Goal: Task Accomplishment & Management: Manage account settings

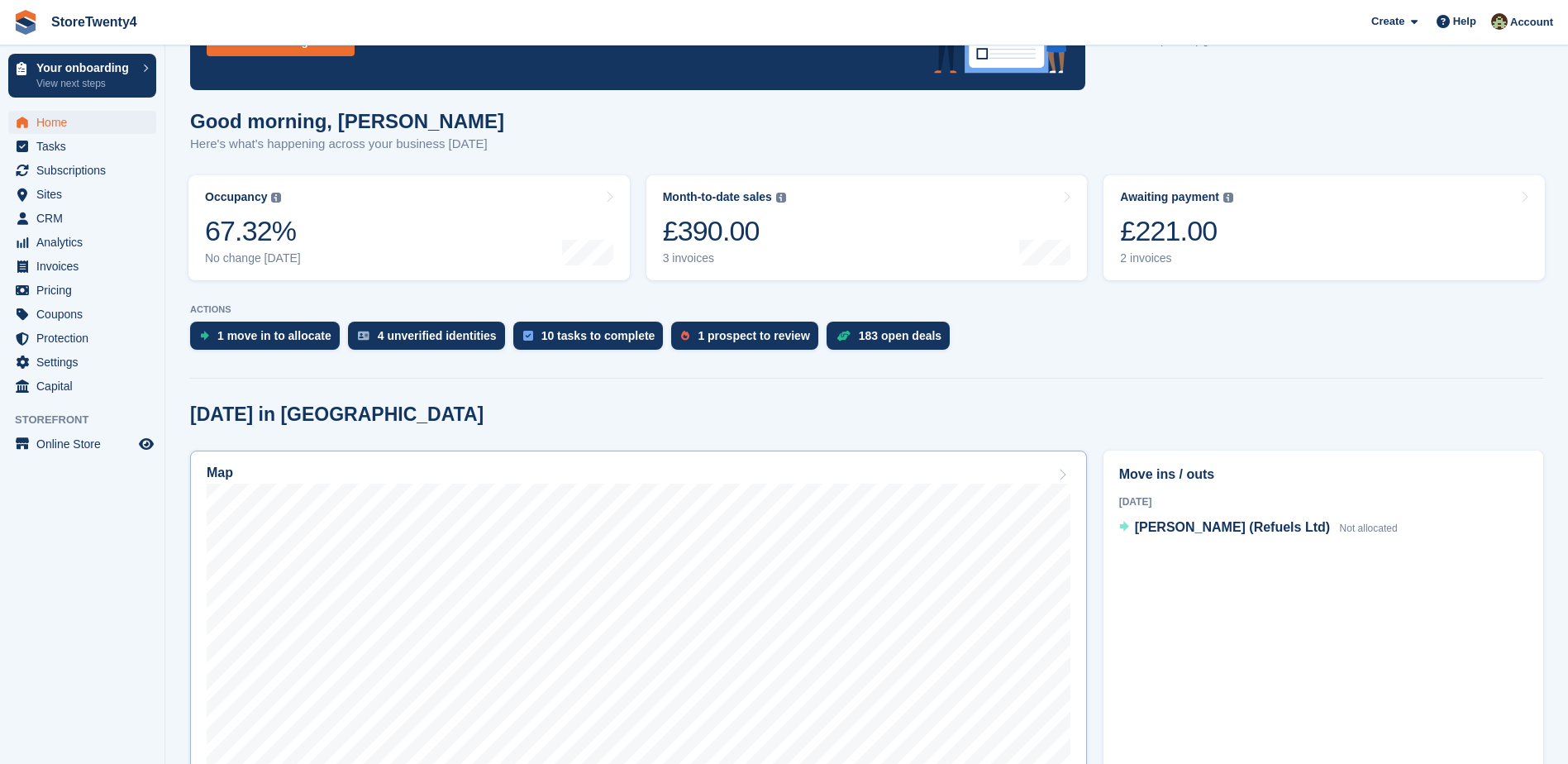
scroll to position [248, 0]
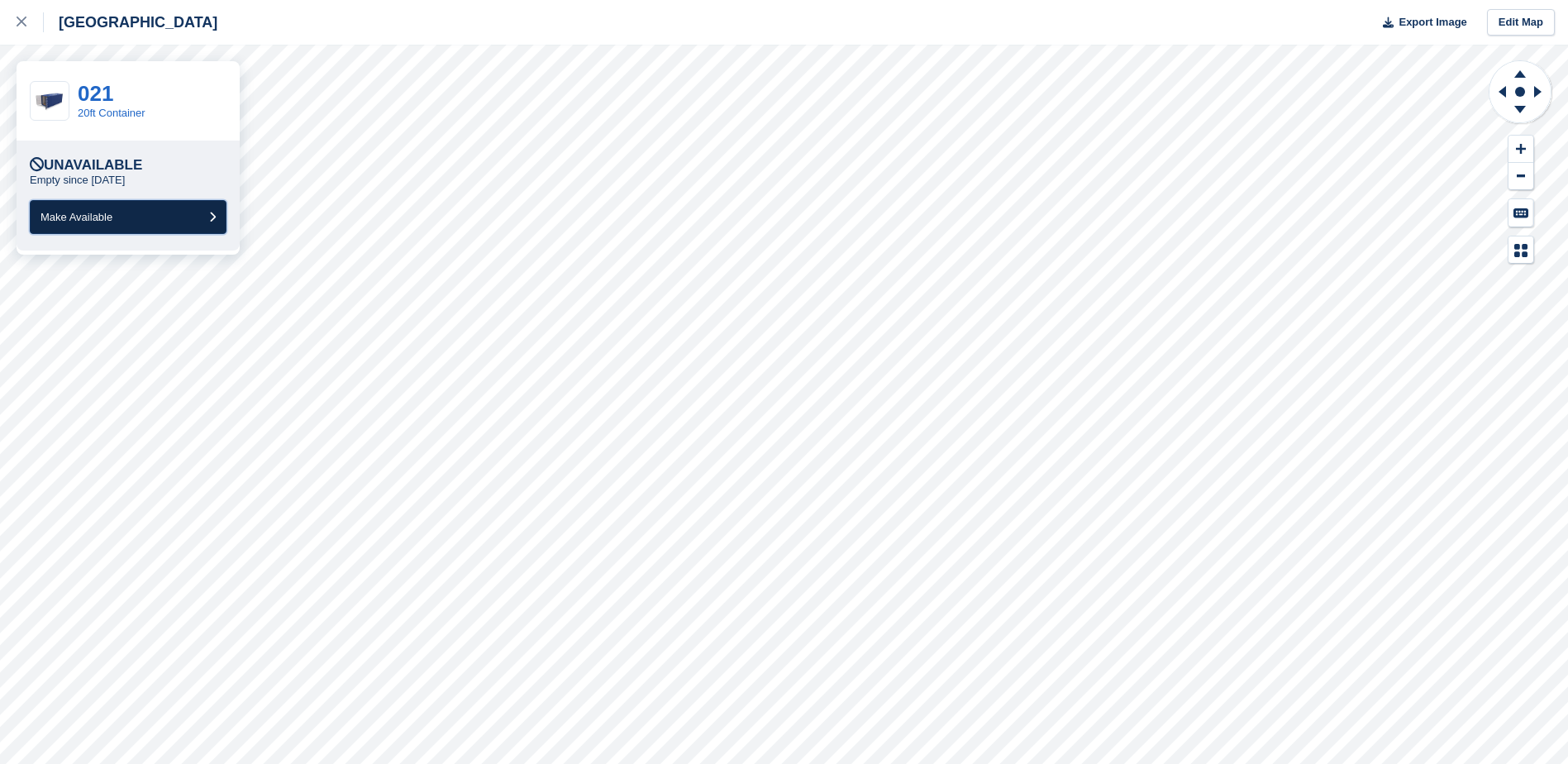
click at [159, 225] on button "Make Available" at bounding box center [128, 217] width 197 height 34
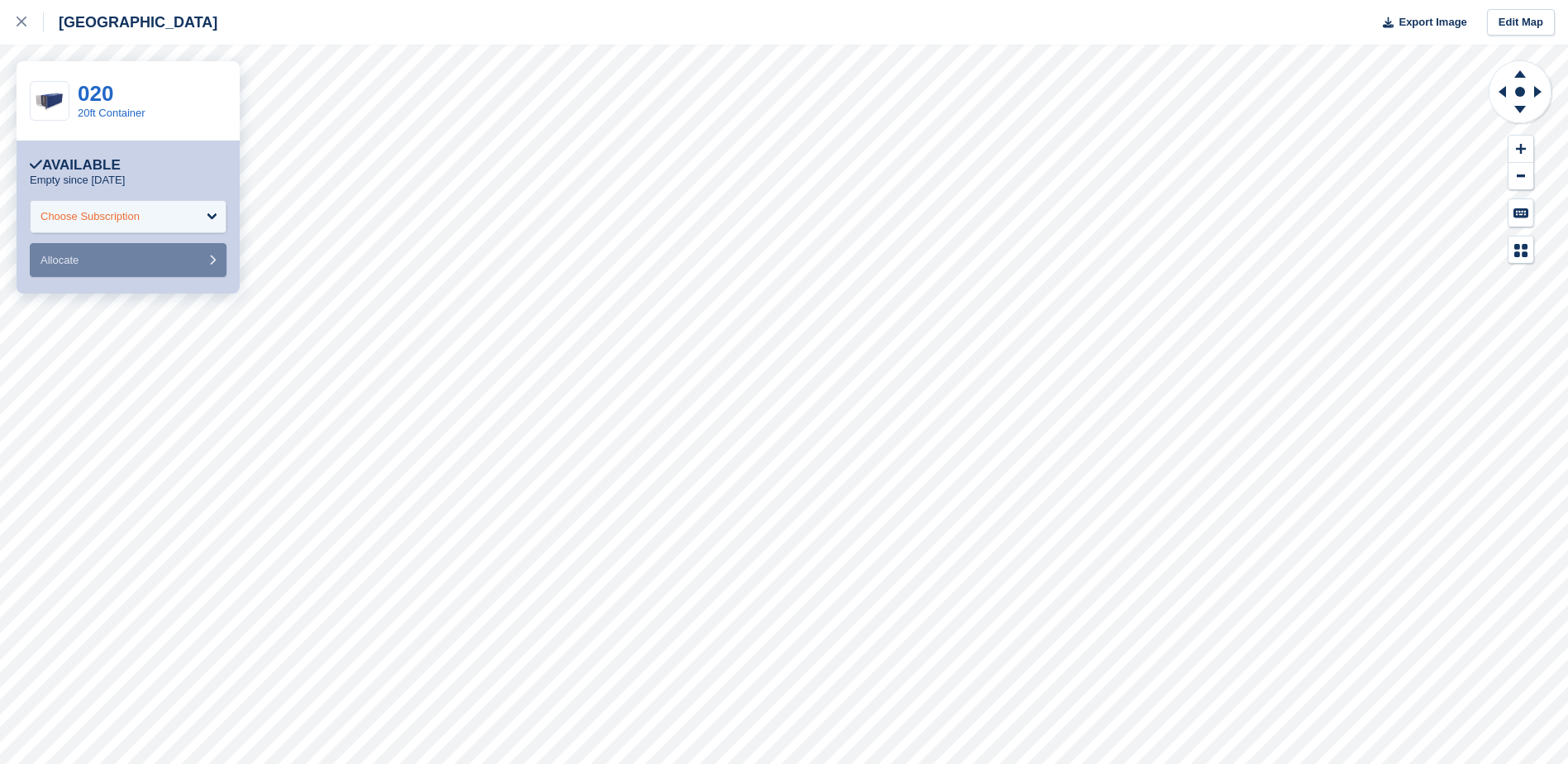
click at [199, 216] on div "Choose Subscription" at bounding box center [128, 216] width 197 height 33
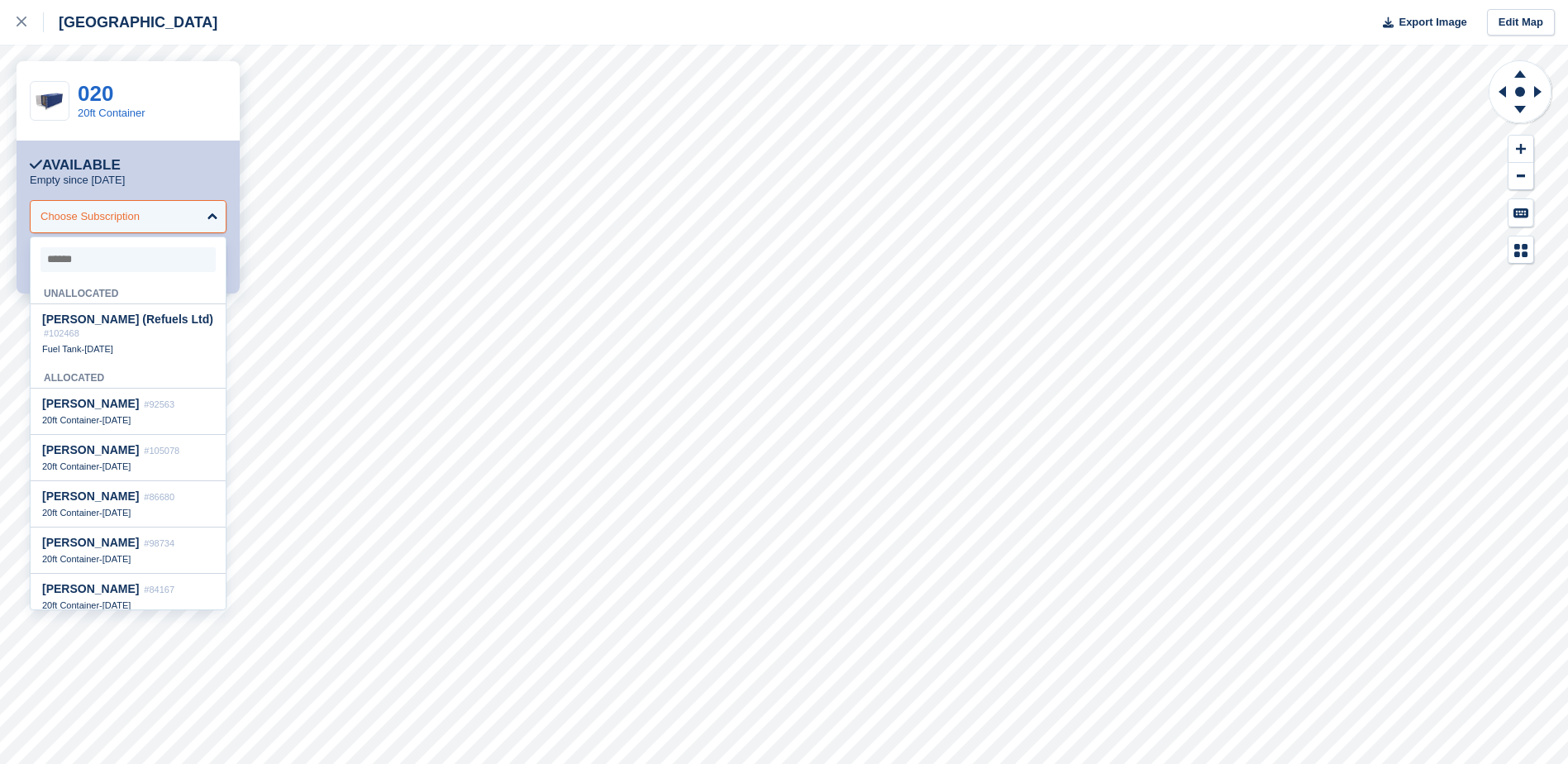
click at [200, 216] on div "Choose Subscription" at bounding box center [128, 216] width 197 height 33
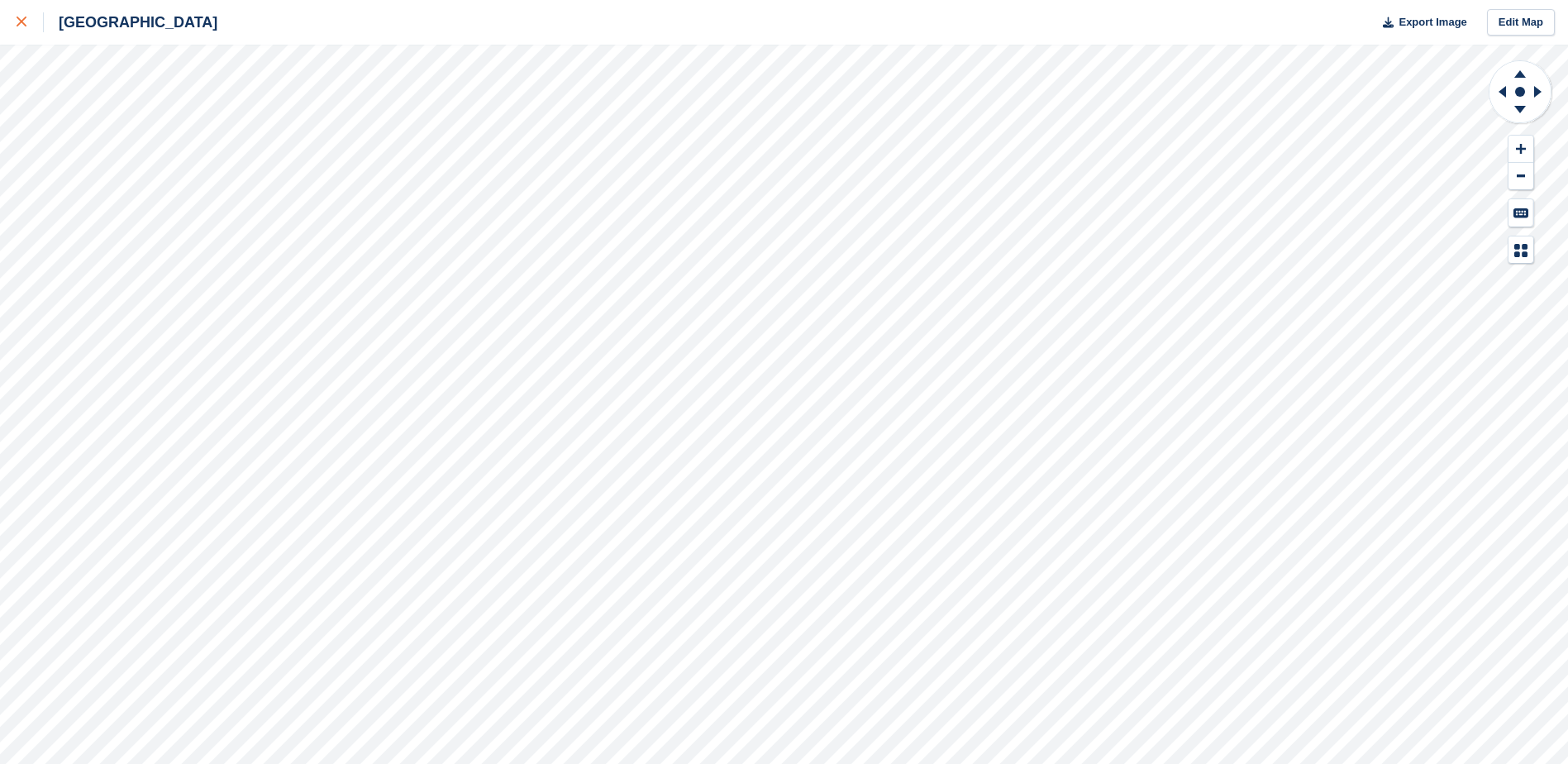
click at [23, 25] on icon at bounding box center [21, 21] width 10 height 10
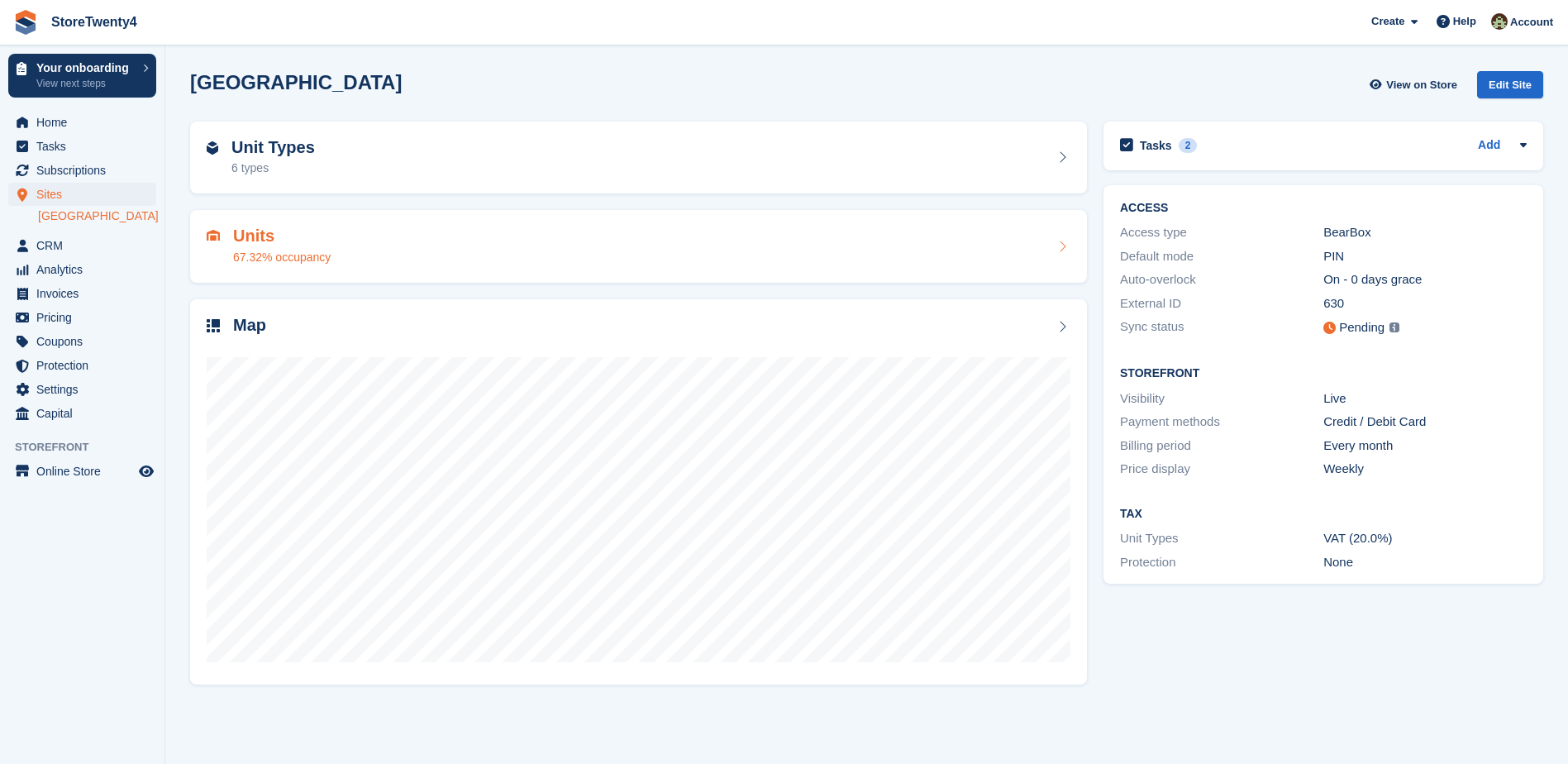
click at [281, 233] on h2 "Units" at bounding box center [282, 236] width 98 height 19
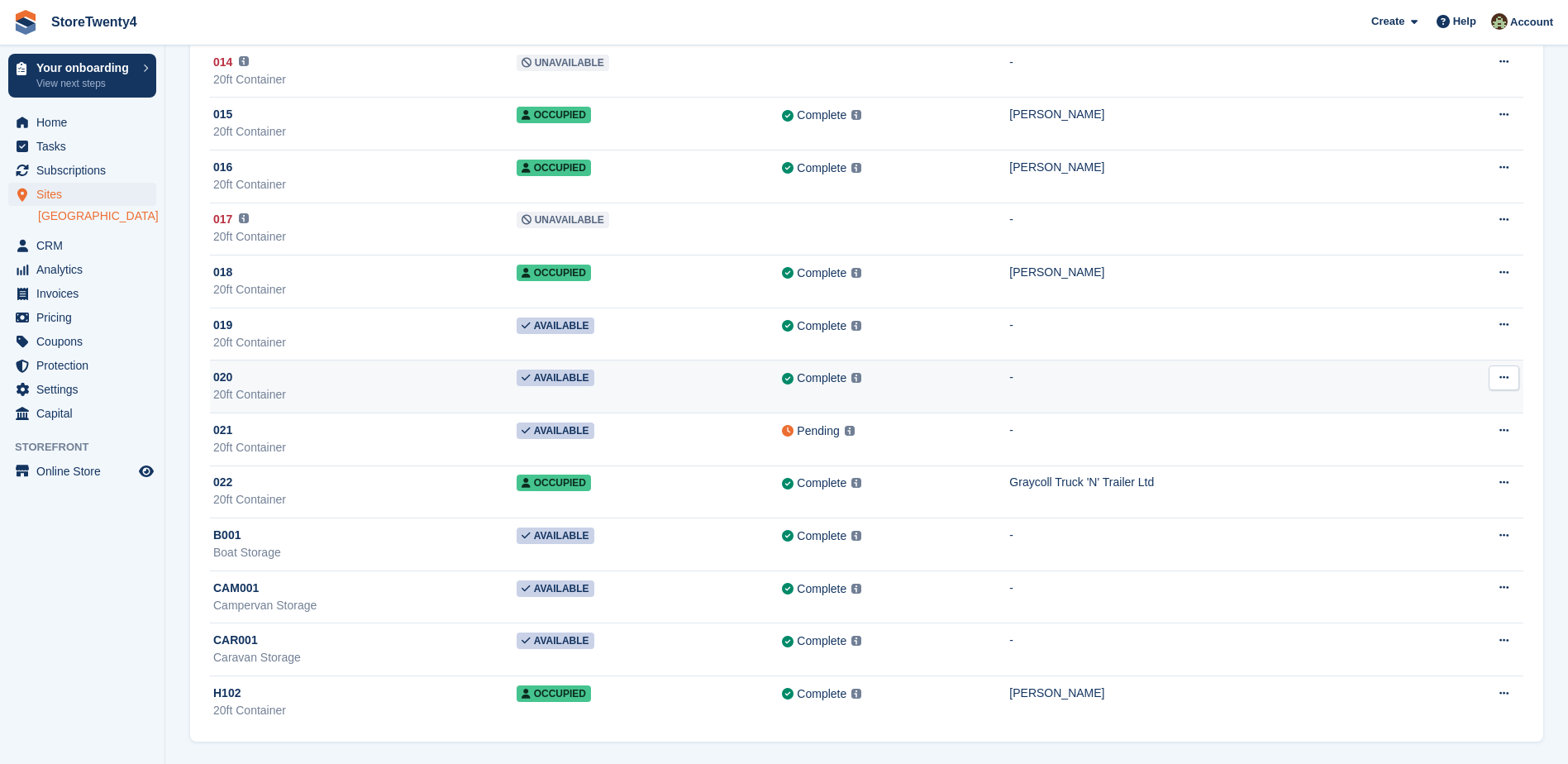
scroll to position [796, 0]
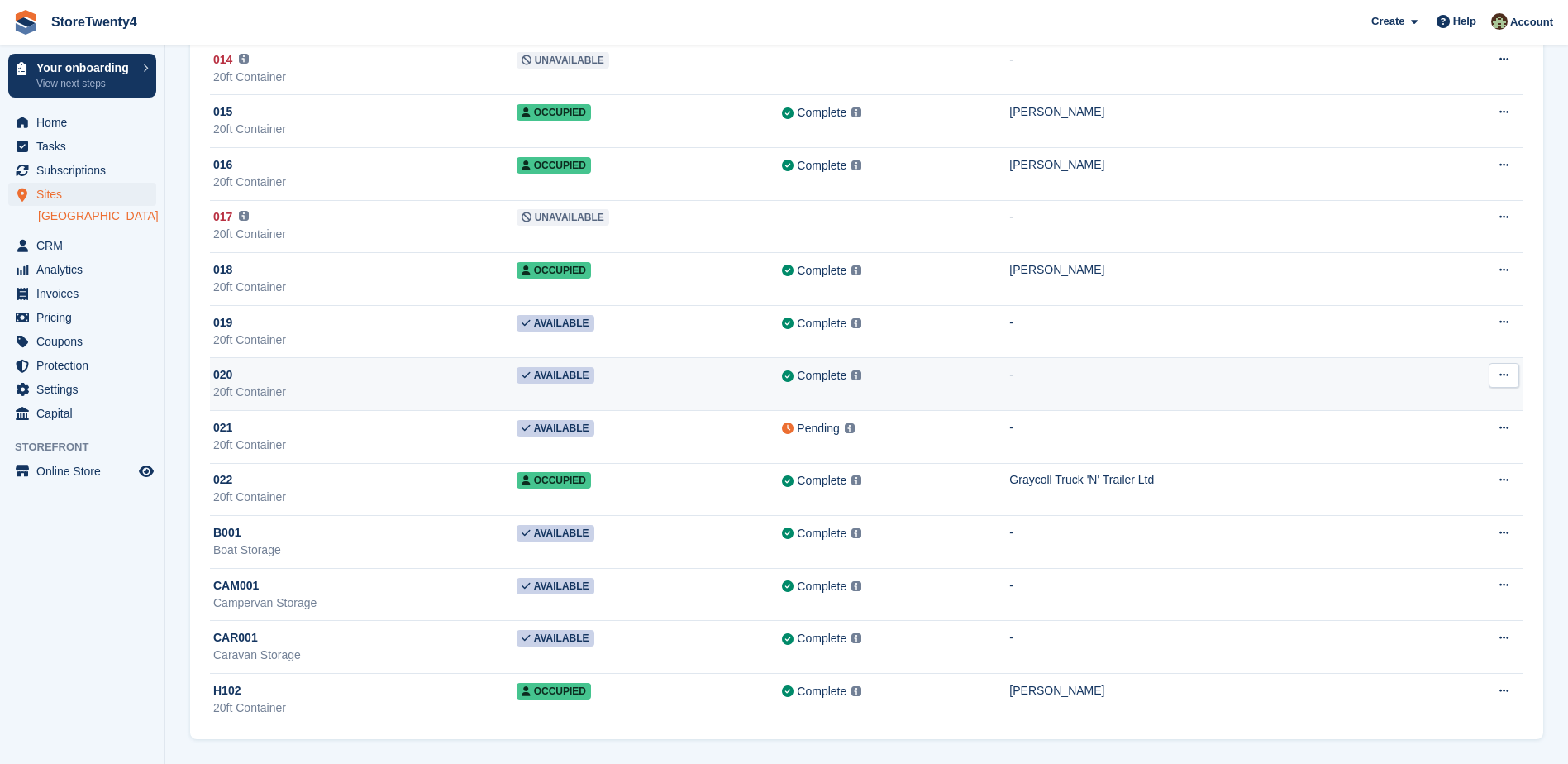
click at [1496, 376] on button at bounding box center [1503, 374] width 31 height 25
click at [1235, 380] on td "-" at bounding box center [1217, 385] width 415 height 53
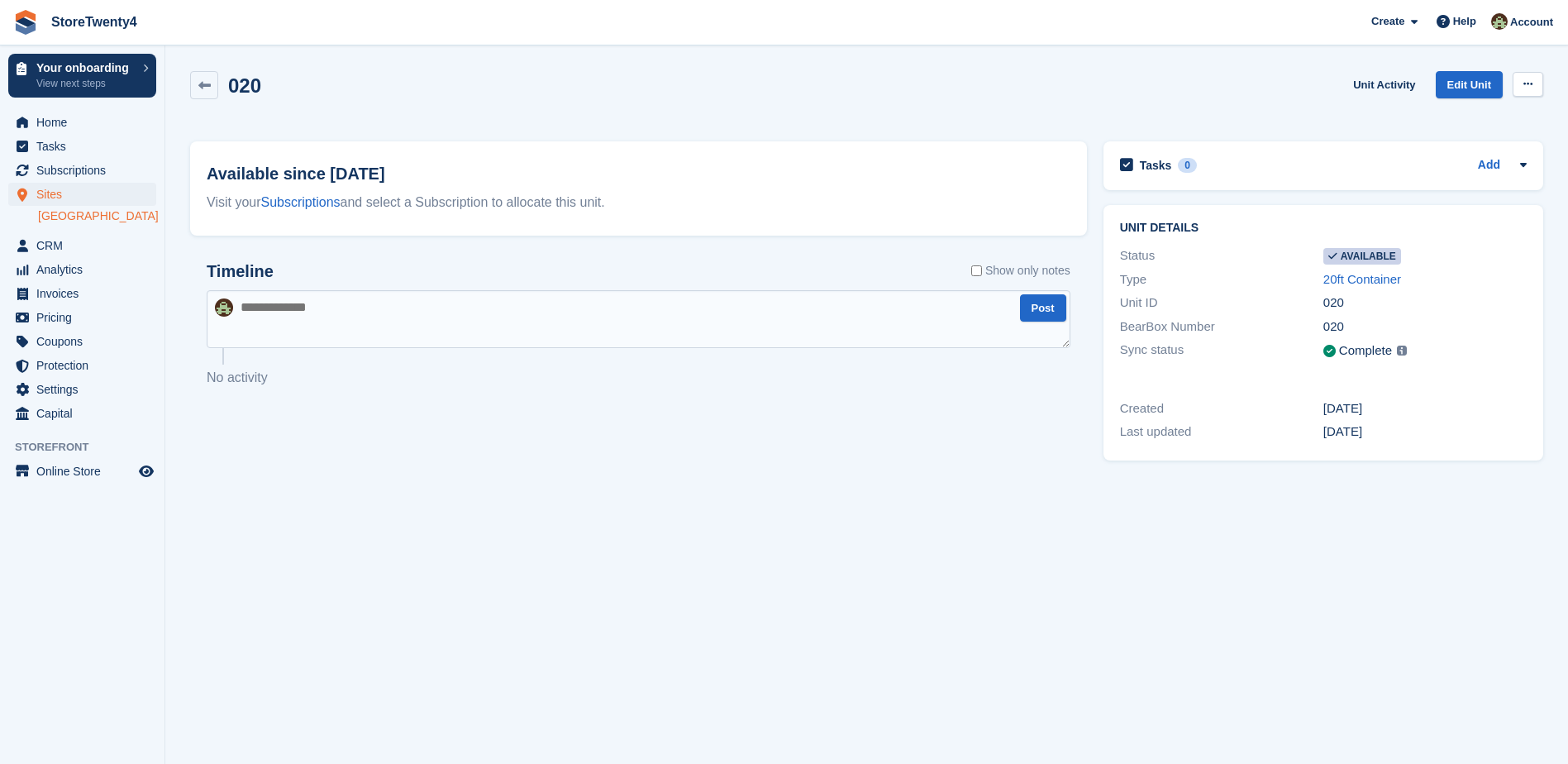
click at [1523, 83] on icon at bounding box center [1527, 83] width 9 height 11
click at [1470, 116] on p "Make unavailable" at bounding box center [1463, 116] width 144 height 21
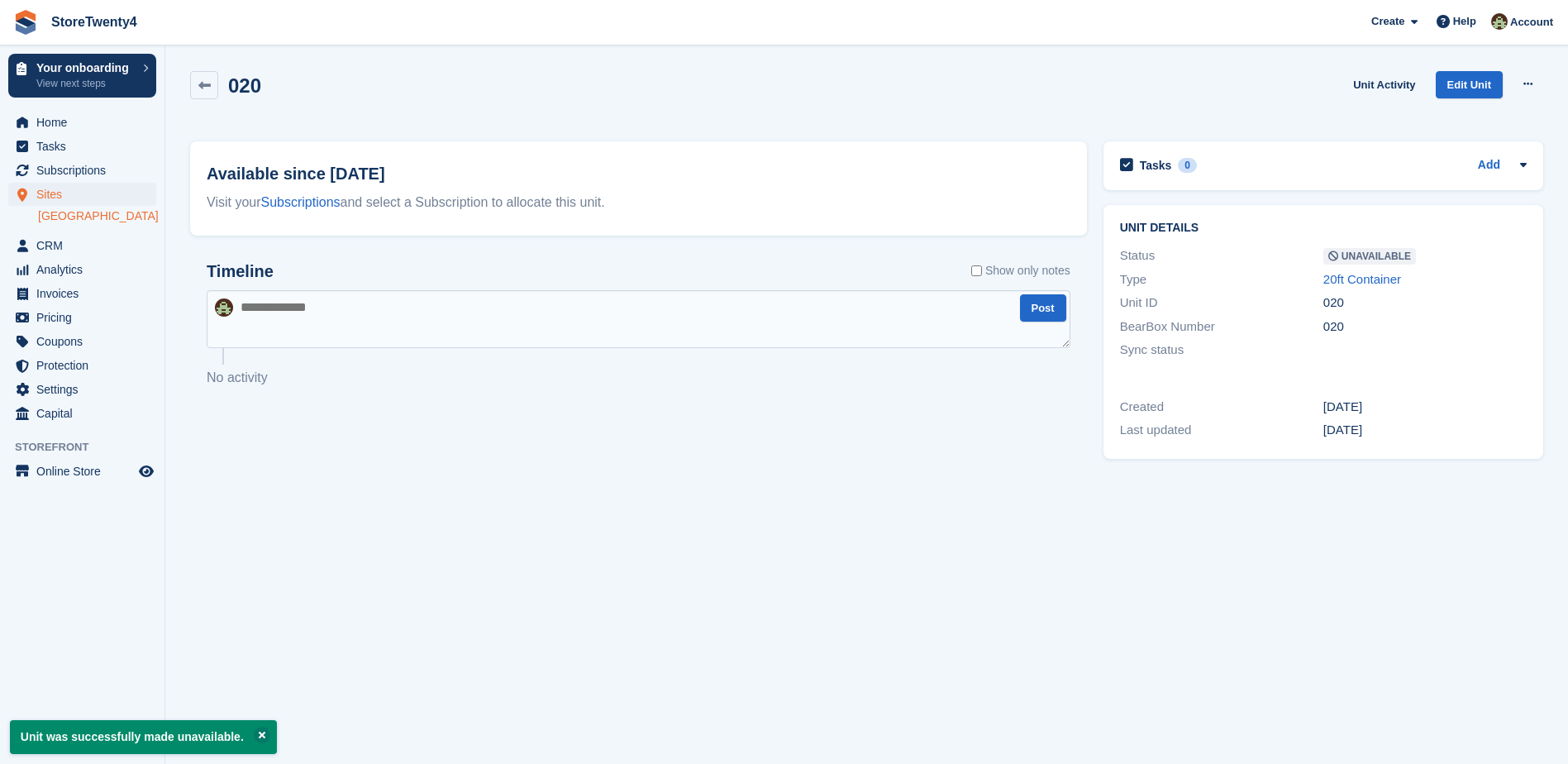
click at [321, 310] on textarea at bounding box center [638, 319] width 864 height 58
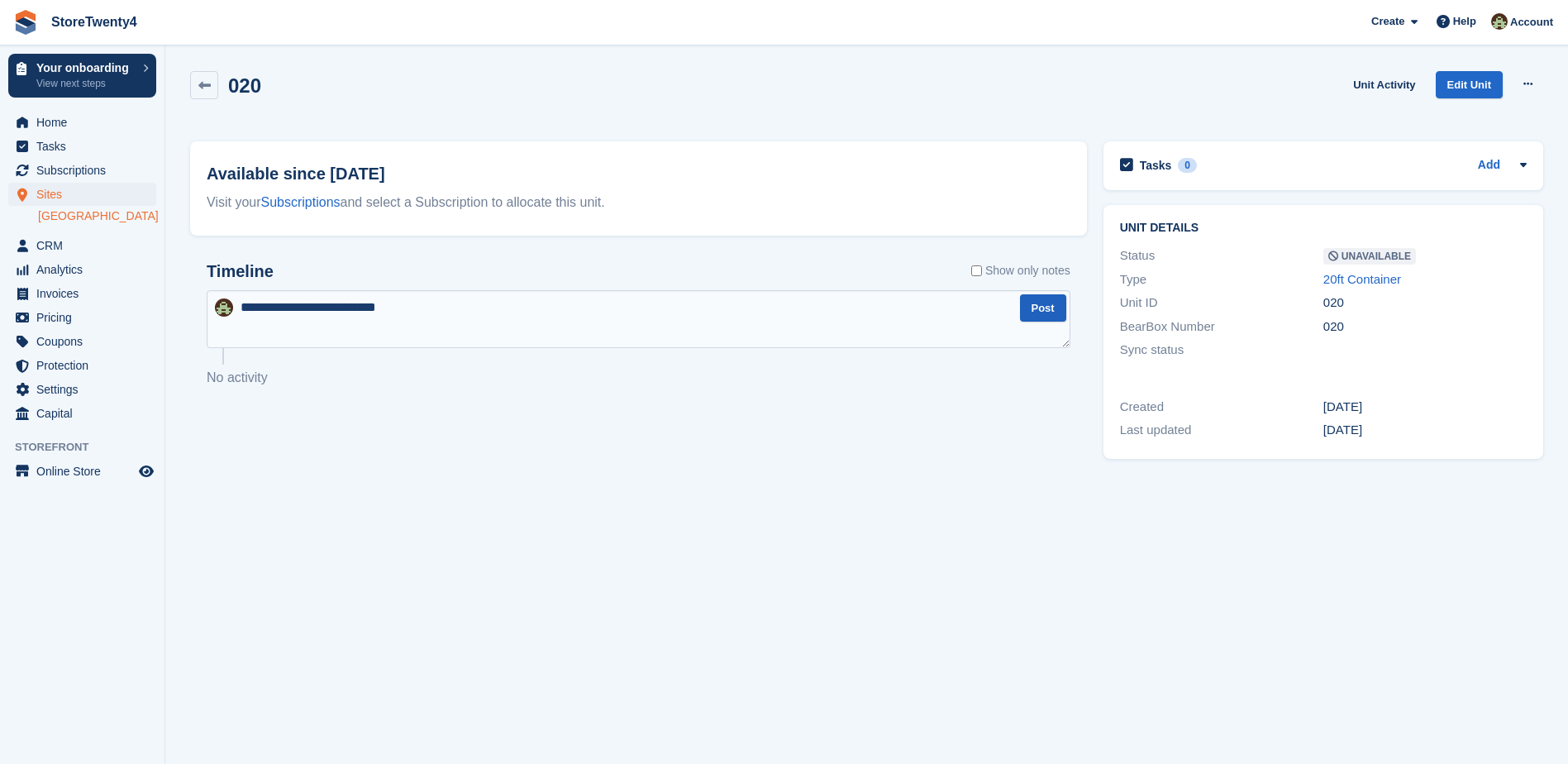
type textarea "**********"
click at [1041, 309] on button "Post" at bounding box center [1043, 308] width 46 height 27
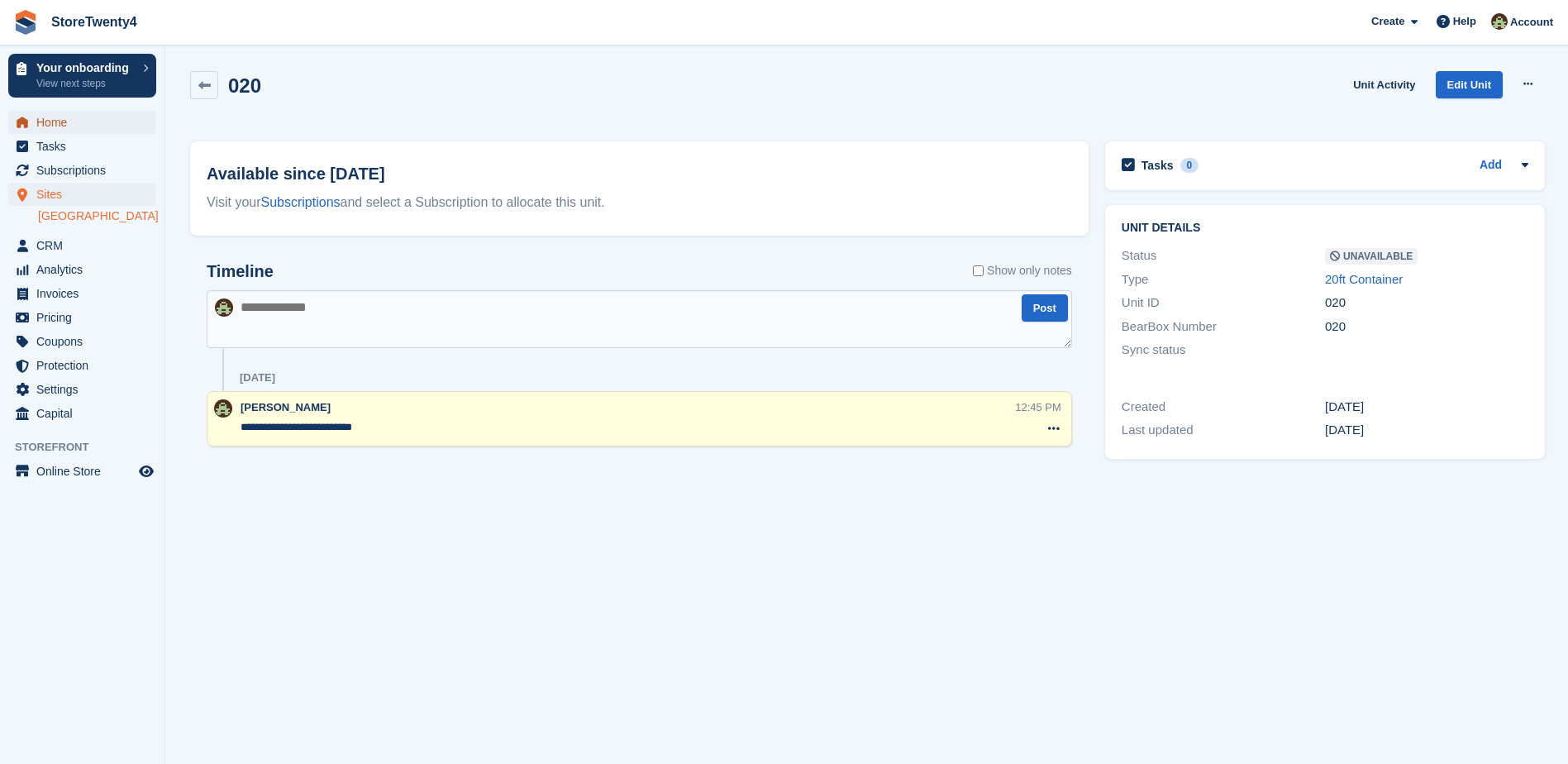
click at [62, 125] on span "Home" at bounding box center [86, 122] width 100 height 23
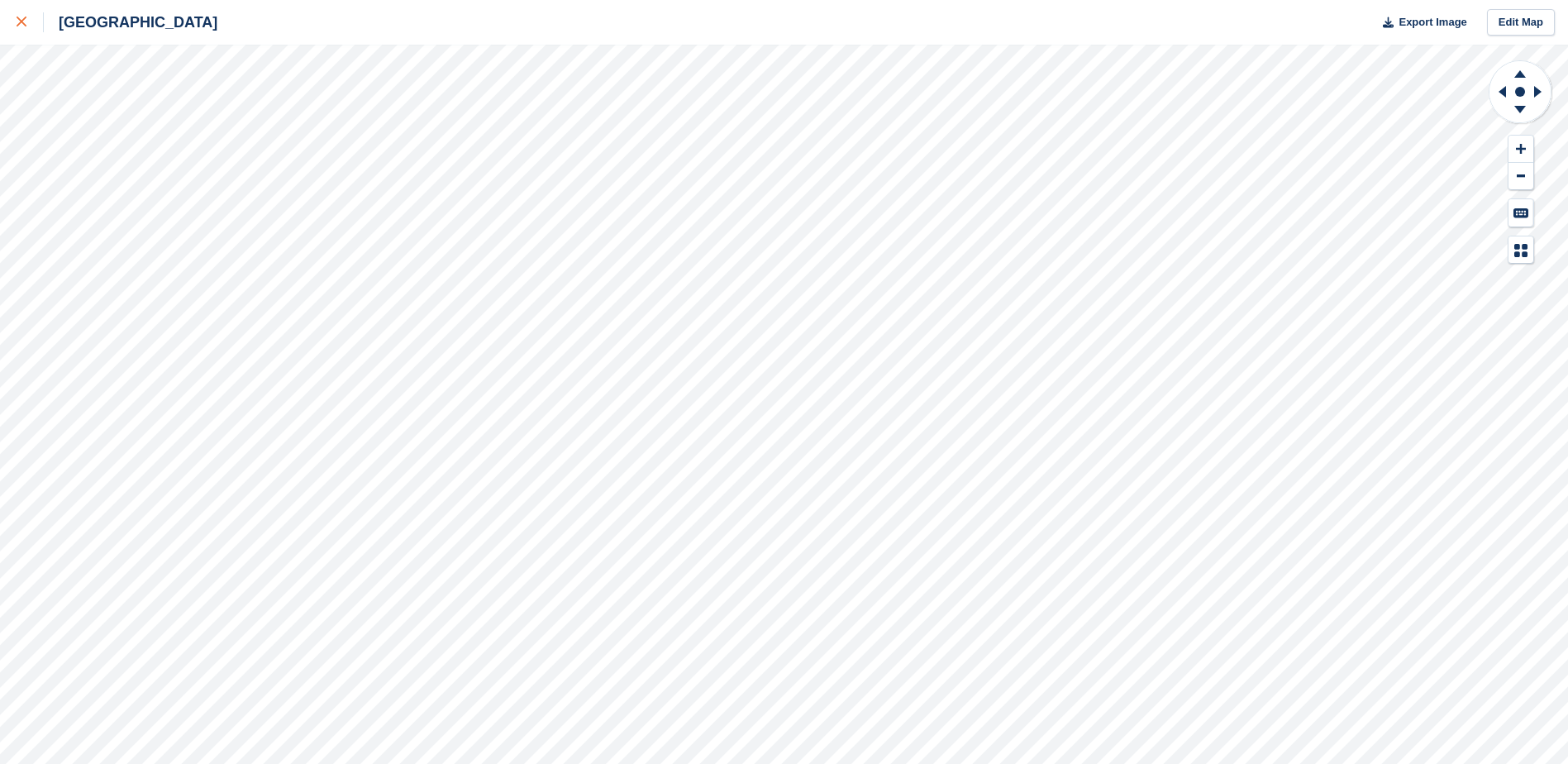
click at [22, 20] on icon at bounding box center [21, 21] width 10 height 10
